Goal: Task Accomplishment & Management: Complete application form

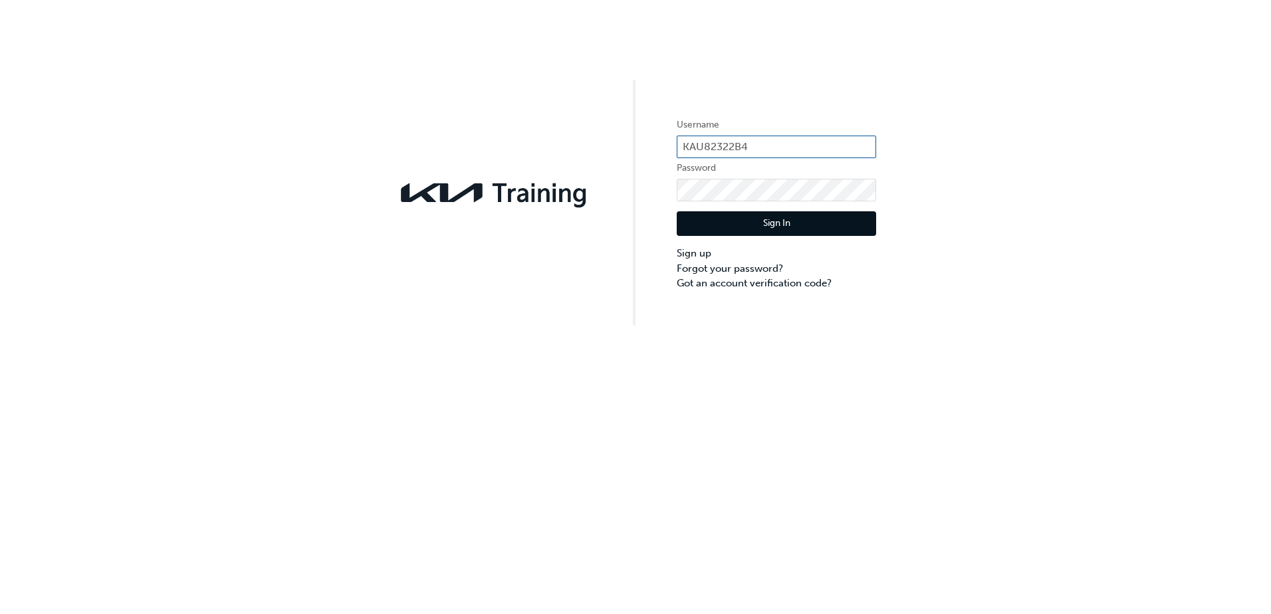
click at [732, 146] on input "KAU82322B4" at bounding box center [776, 147] width 199 height 23
click at [738, 148] on input "KAU82322B4" at bounding box center [776, 147] width 199 height 23
type input "KAU82322E4"
click at [695, 253] on link "Sign up" at bounding box center [776, 253] width 199 height 15
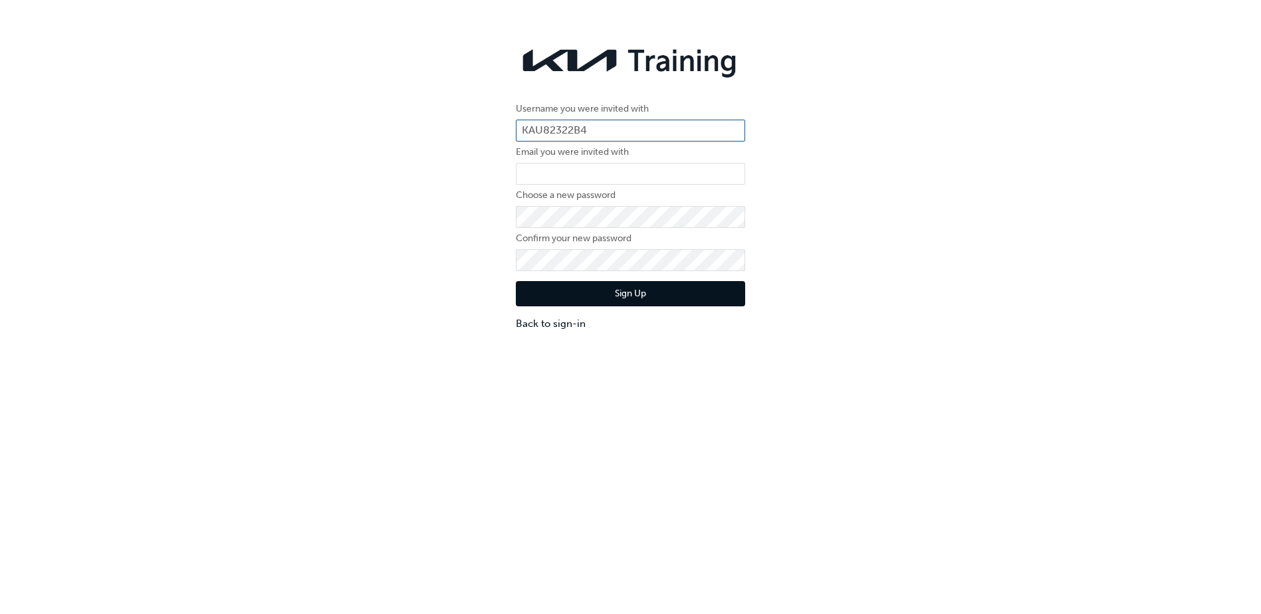
click at [585, 127] on input "KAU82322B4" at bounding box center [630, 131] width 229 height 23
click at [579, 129] on input "KAU82322B4" at bounding box center [630, 131] width 229 height 23
type input "KAU82322E4"
click at [569, 169] on input "email" at bounding box center [630, 174] width 229 height 23
type input "[EMAIL_ADDRESS][PERSON_NAME][DOMAIN_NAME]"
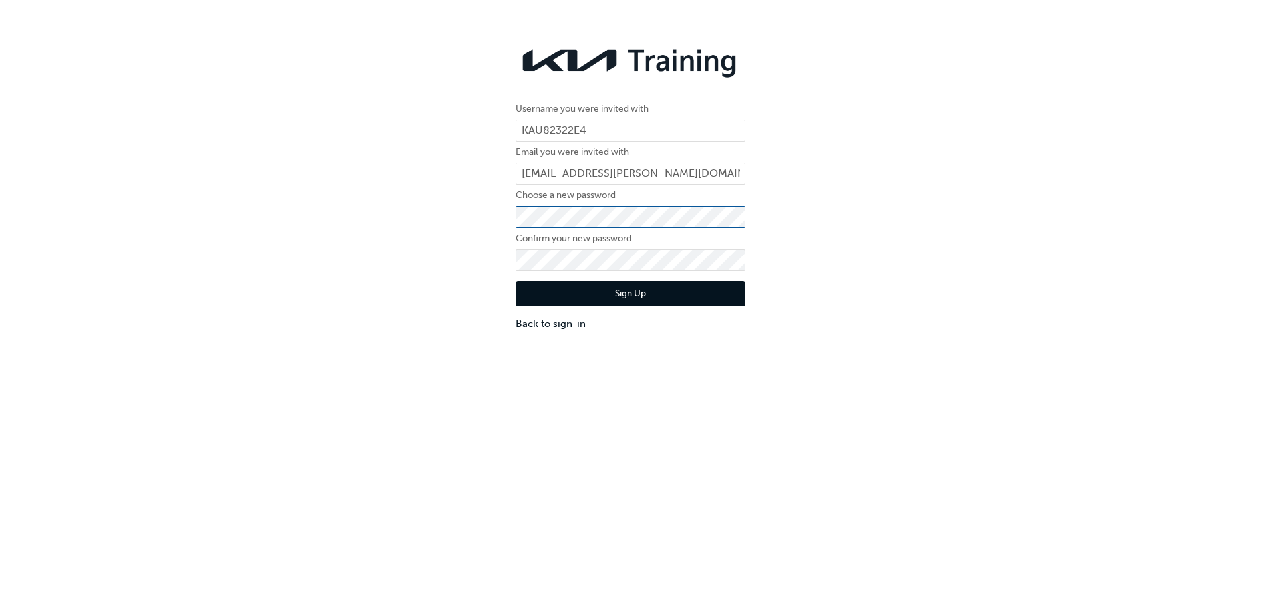
click at [469, 217] on div "Username you were invited with KAU82322E4 Email you were invited with [PERSON_N…" at bounding box center [630, 185] width 1261 height 311
click at [896, 233] on div "Username you were invited with KAU82322E4 Email you were invited with [PERSON_N…" at bounding box center [630, 185] width 1261 height 311
click at [907, 221] on div "Username you were invited with KAU82322E4 Email you were invited with [PERSON_N…" at bounding box center [630, 185] width 1261 height 311
click at [643, 310] on div "Sign Up Back to sign-in" at bounding box center [630, 301] width 229 height 60
click at [643, 298] on button "Sign Up" at bounding box center [630, 293] width 229 height 25
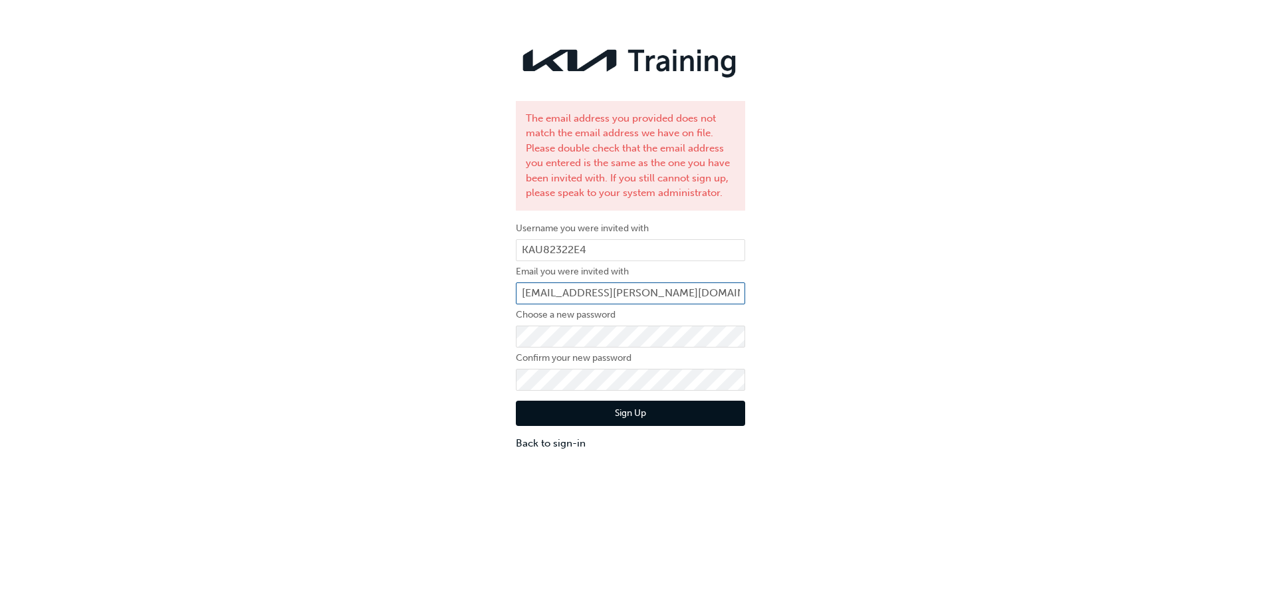
click at [662, 292] on input "[EMAIL_ADDRESS][PERSON_NAME][DOMAIN_NAME]" at bounding box center [630, 293] width 229 height 23
click at [566, 290] on input "[EMAIL_ADDRESS][PERSON_NAME][DOMAIN_NAME]" at bounding box center [630, 293] width 229 height 23
type input "[EMAIL_ADDRESS][PERSON_NAME][DOMAIN_NAME]"
click at [615, 414] on button "Sign Up" at bounding box center [630, 413] width 229 height 25
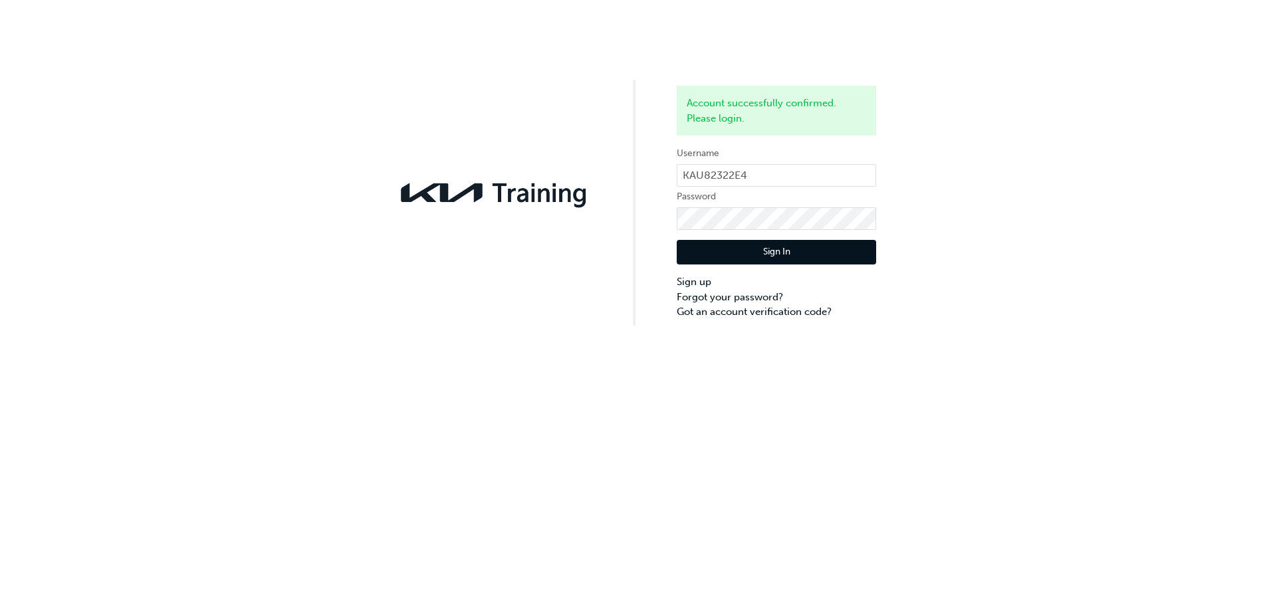
click at [946, 188] on div "Account successfully confirmed. Please login. Username KAU82322E4 Password Sign…" at bounding box center [635, 163] width 1271 height 326
click at [777, 249] on button "Sign In" at bounding box center [776, 252] width 199 height 25
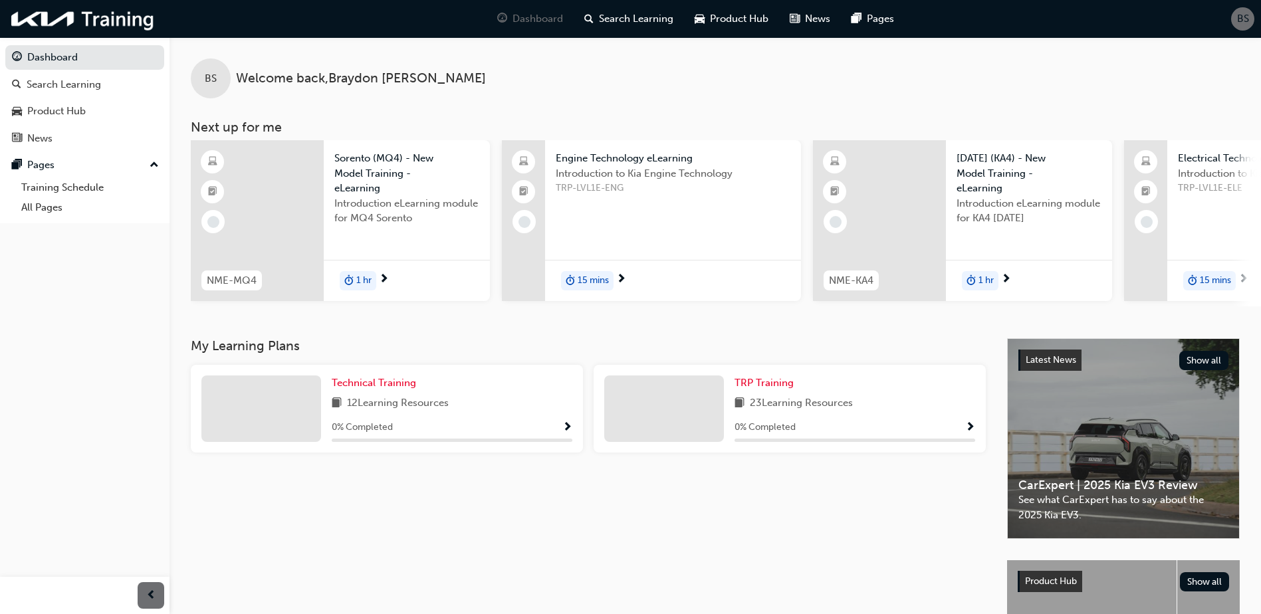
click at [971, 433] on span "Show Progress" at bounding box center [970, 428] width 10 height 12
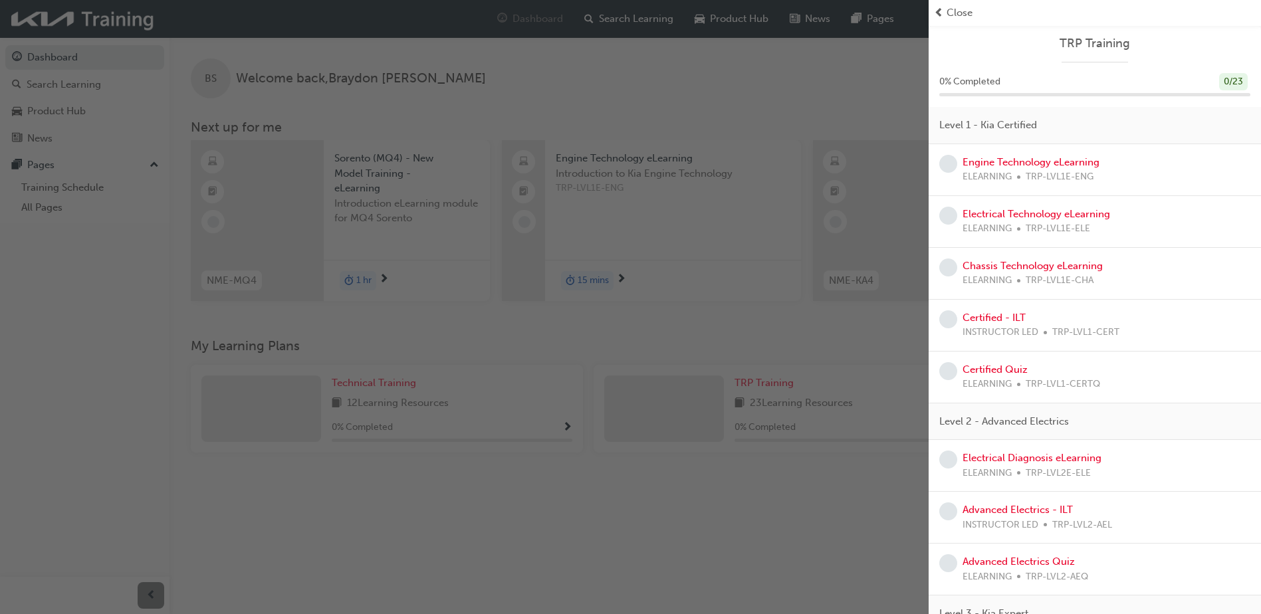
click at [961, 9] on span "Close" at bounding box center [959, 12] width 26 height 15
